Goal: Information Seeking & Learning: Learn about a topic

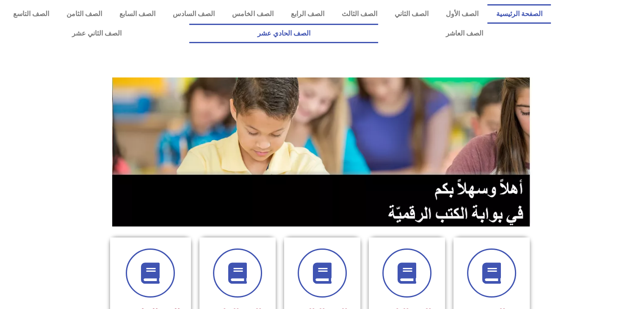
click at [378, 33] on link "الصف الحادي عشر" at bounding box center [283, 33] width 189 height 19
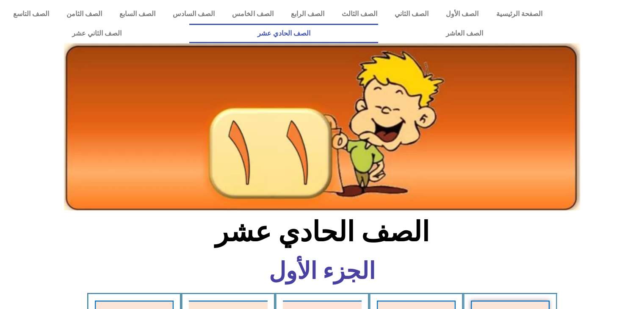
click at [517, 253] on section "الصف الحادي عشر" at bounding box center [322, 237] width 644 height 44
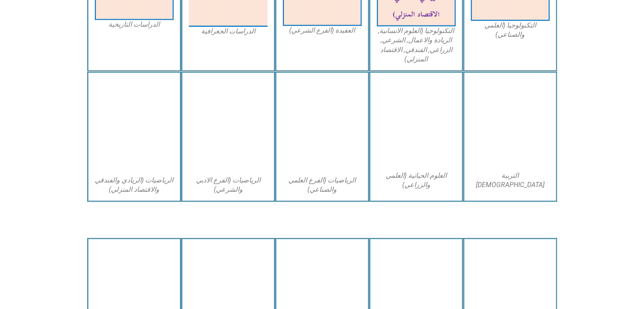
scroll to position [559, 0]
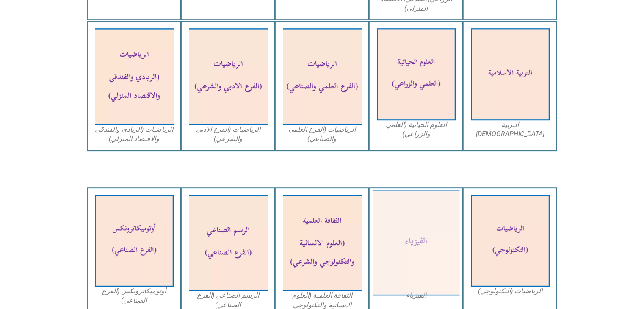
click at [437, 249] on img at bounding box center [416, 243] width 87 height 106
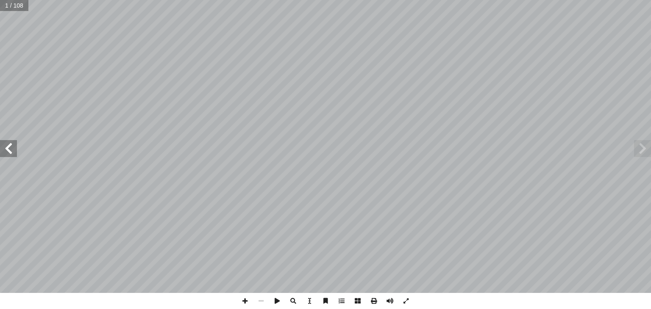
click at [14, 150] on span at bounding box center [8, 148] width 17 height 17
click at [11, 153] on span at bounding box center [8, 148] width 17 height 17
click at [10, 4] on input "text" at bounding box center [16, 5] width 33 height 11
type input "**"
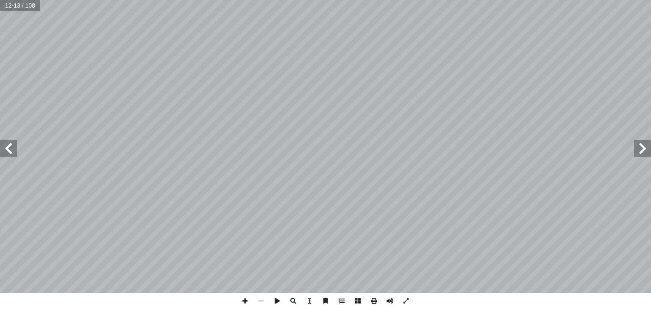
click at [8, 153] on div "8 الخطوات: ١ . بــض، � ســتخدام الميــزان الن � ) ب θ = 0°( ً � ــ ّ فقي أ ا � …" at bounding box center [325, 146] width 651 height 293
click at [8, 153] on span at bounding box center [8, 148] width 17 height 17
click at [11, 150] on span at bounding box center [8, 148] width 17 height 17
click at [641, 150] on span at bounding box center [642, 148] width 17 height 17
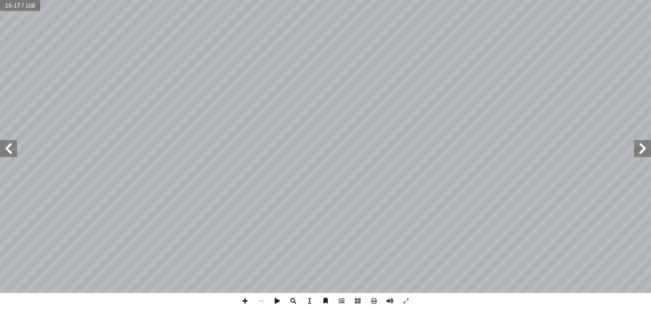
click at [641, 151] on span at bounding box center [642, 148] width 17 height 17
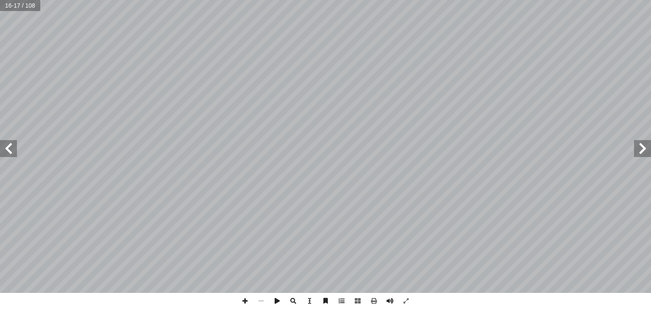
click at [641, 151] on span at bounding box center [642, 148] width 17 height 17
click at [15, 146] on span at bounding box center [8, 148] width 17 height 17
